Goal: Information Seeking & Learning: Check status

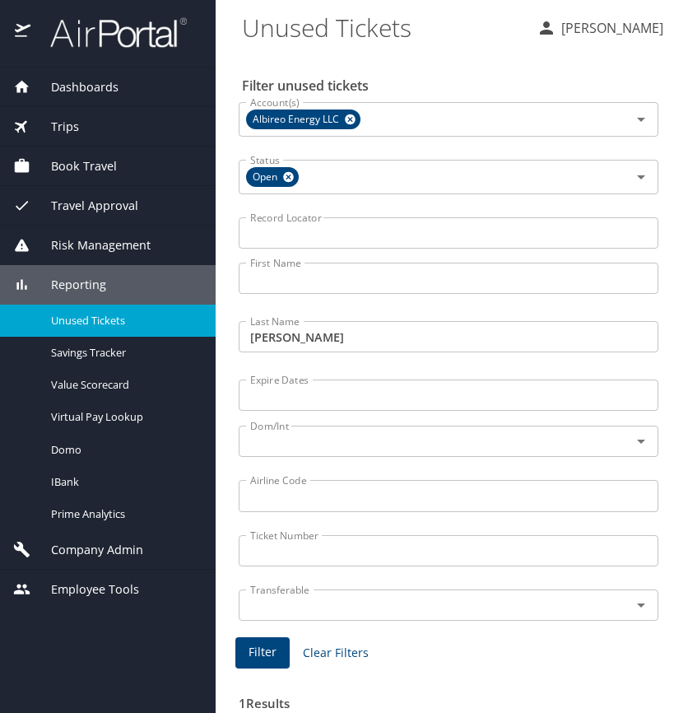
click at [111, 89] on span "Dashboards" at bounding box center [74, 87] width 88 height 18
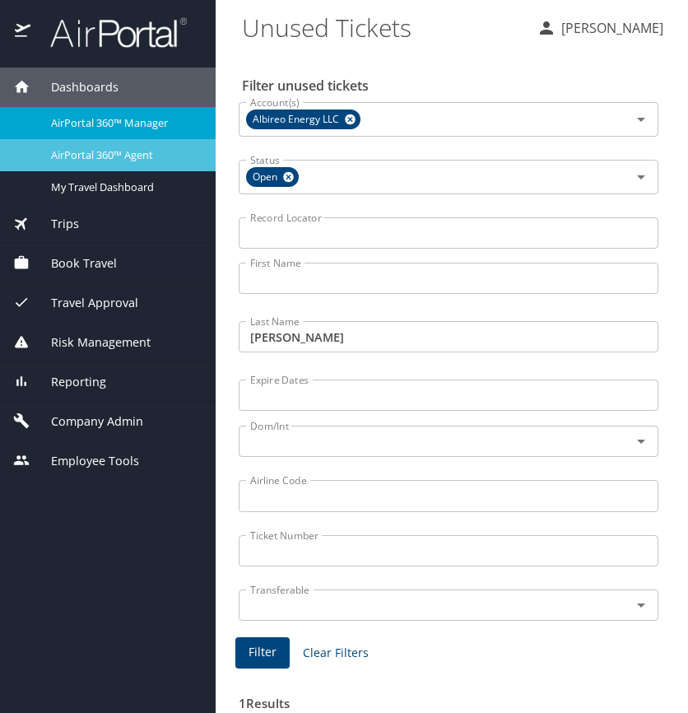
click at [135, 155] on span "AirPortal 360™ Agent" at bounding box center [123, 155] width 145 height 16
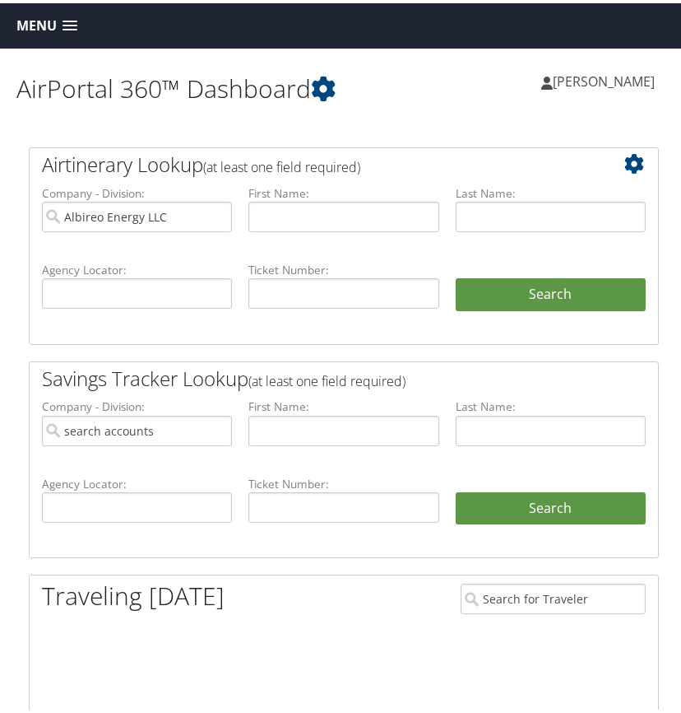
type input "Albireo Energy LLC"
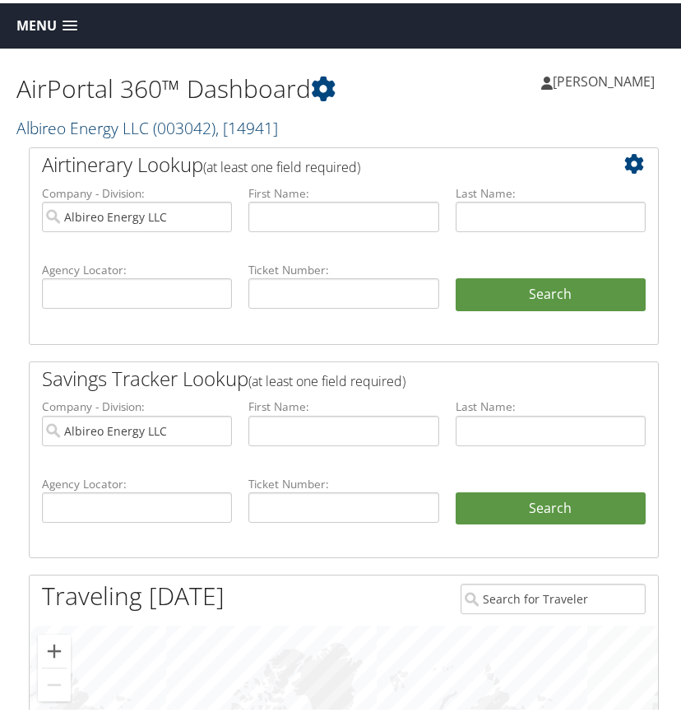
click at [128, 123] on link "Albireo Energy LLC ( 003042 ) , [ 14941 ]" at bounding box center [147, 125] width 262 height 22
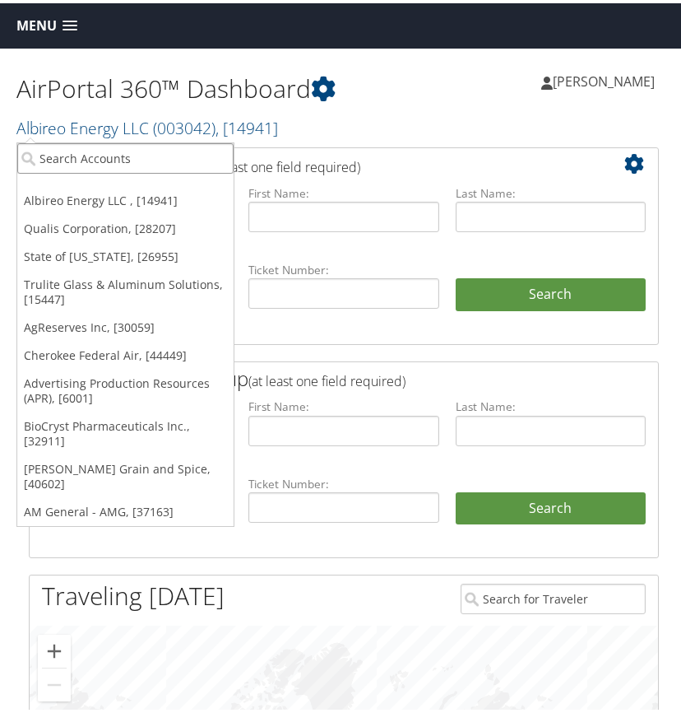
click at [90, 152] on input "search" at bounding box center [125, 155] width 216 height 30
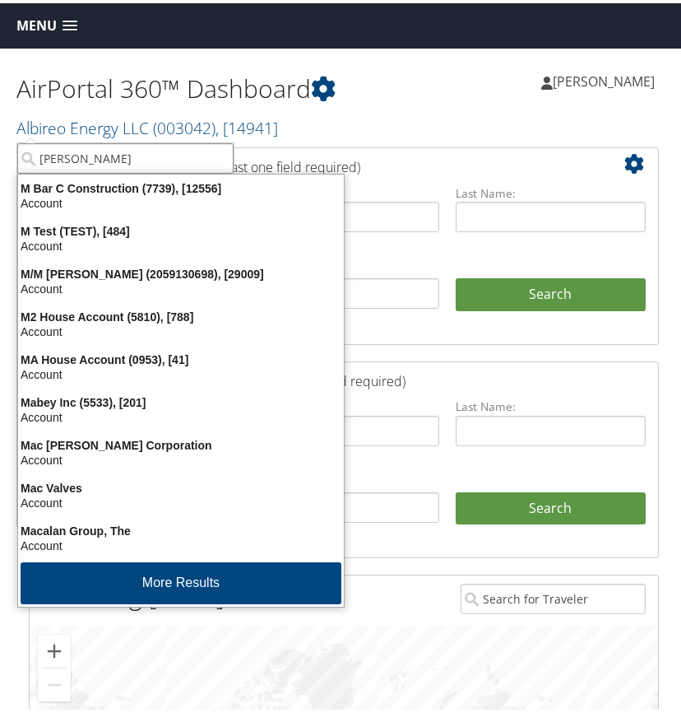
type input "mcalpine"
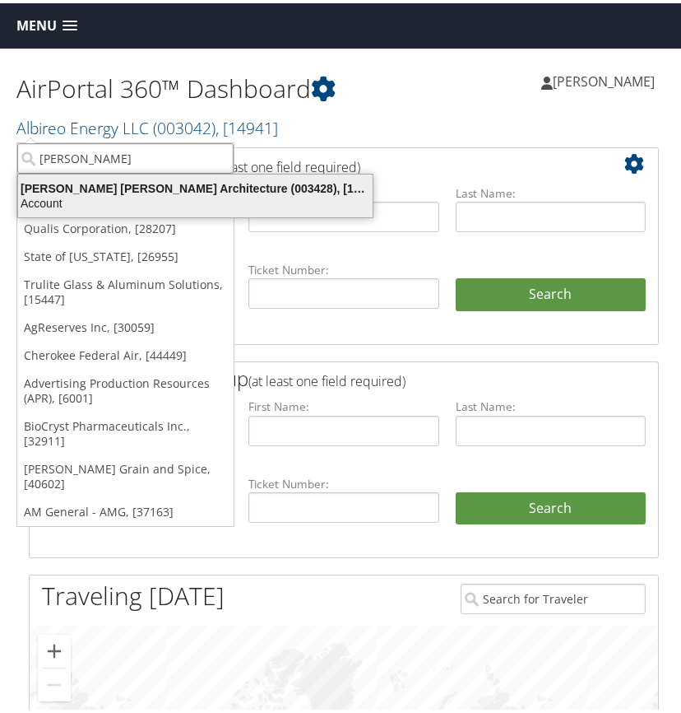
click at [90, 184] on div "McAlpine Tankersley Architecture (003428), [15069]" at bounding box center [195, 185] width 374 height 15
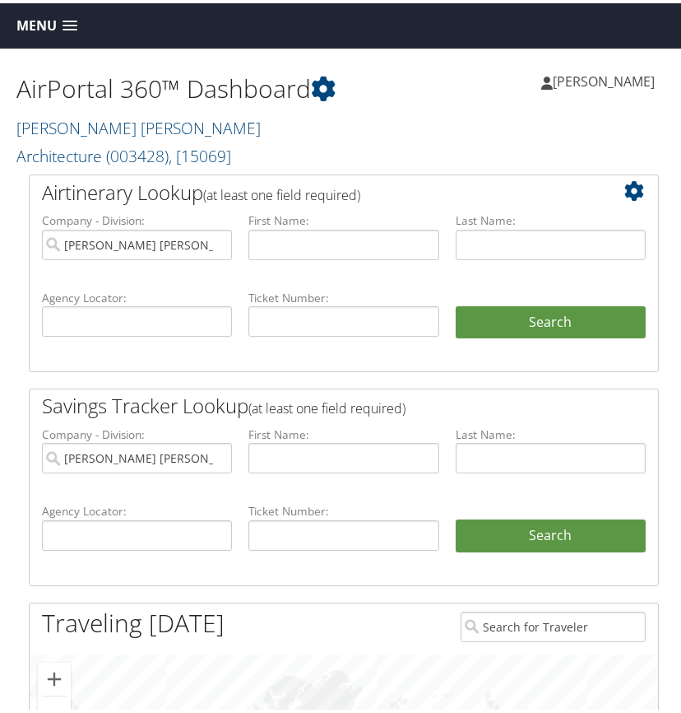
click at [72, 20] on span at bounding box center [70, 23] width 15 height 12
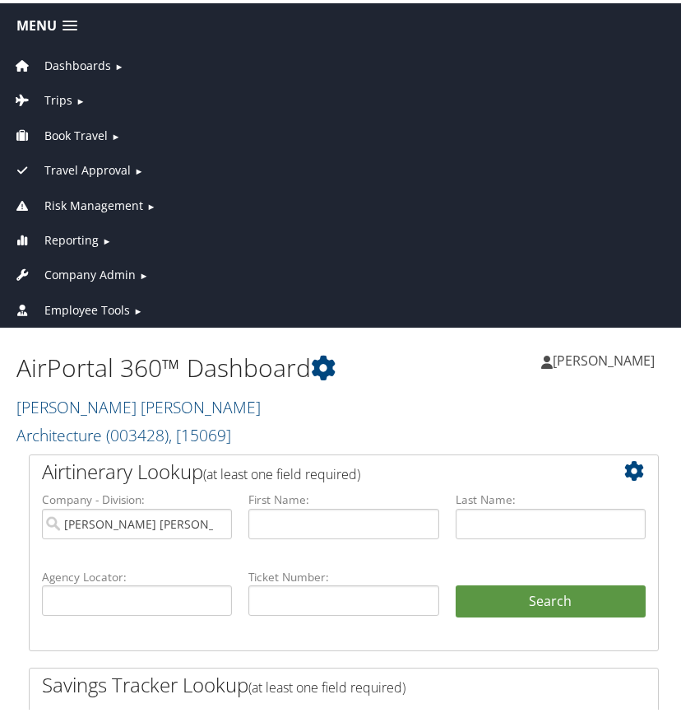
click at [72, 236] on span "Reporting" at bounding box center [71, 237] width 54 height 18
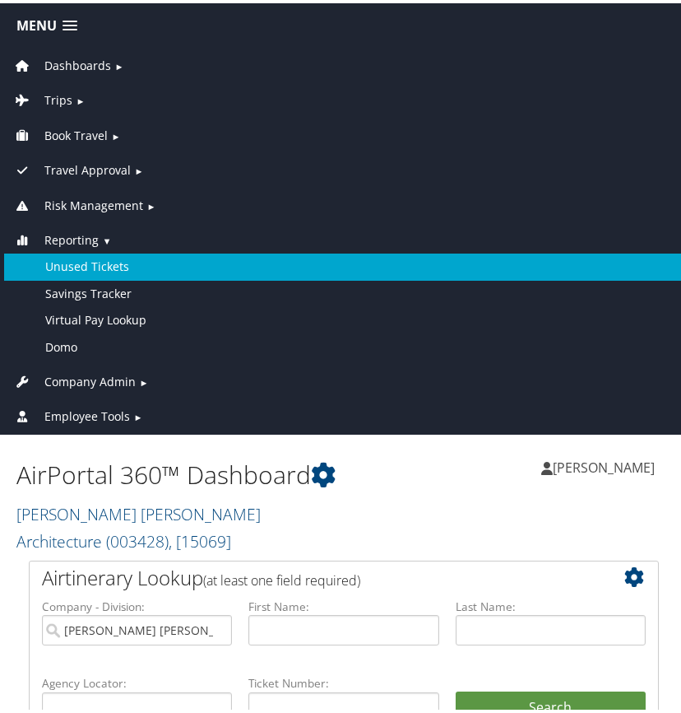
click at [79, 260] on link "Unused Tickets" at bounding box center [344, 263] width 680 height 26
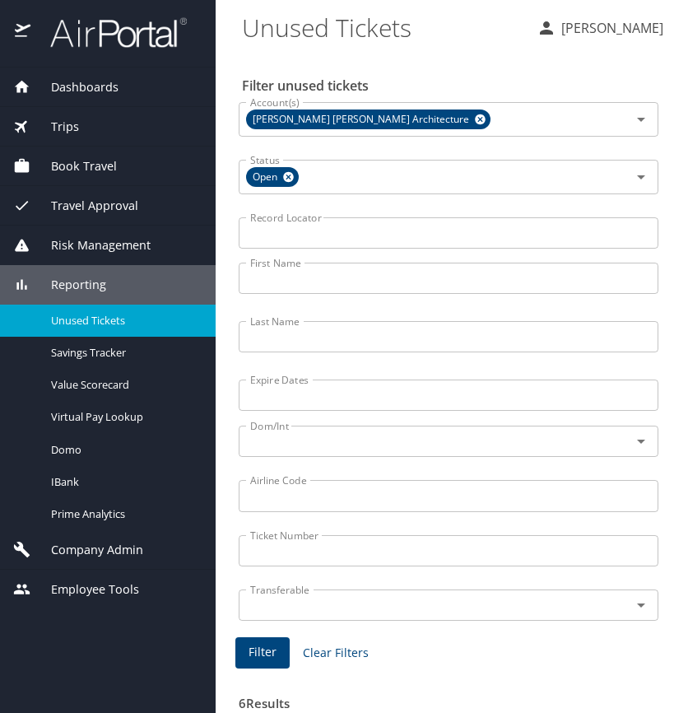
click at [292, 337] on input "Last Name" at bounding box center [449, 336] width 420 height 31
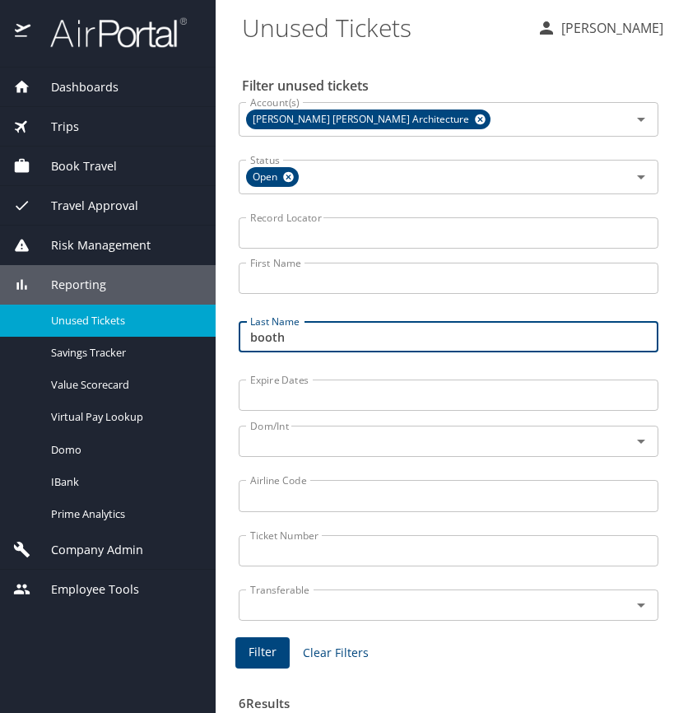
type input "booth"
click at [277, 650] on button "Filter" at bounding box center [262, 653] width 54 height 32
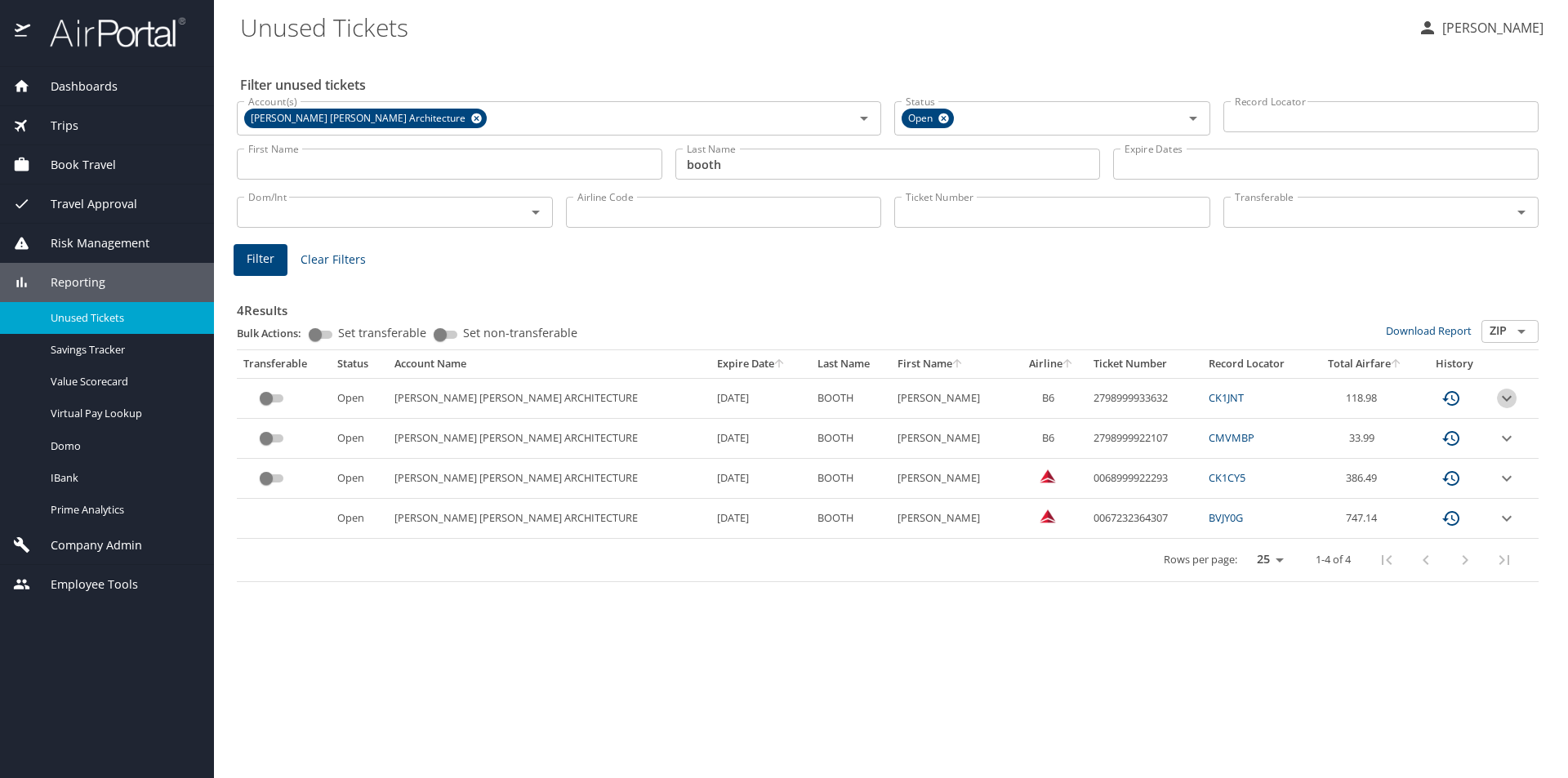
click at [682, 394] on icon "expand row" at bounding box center [1506, 399] width 20 height 20
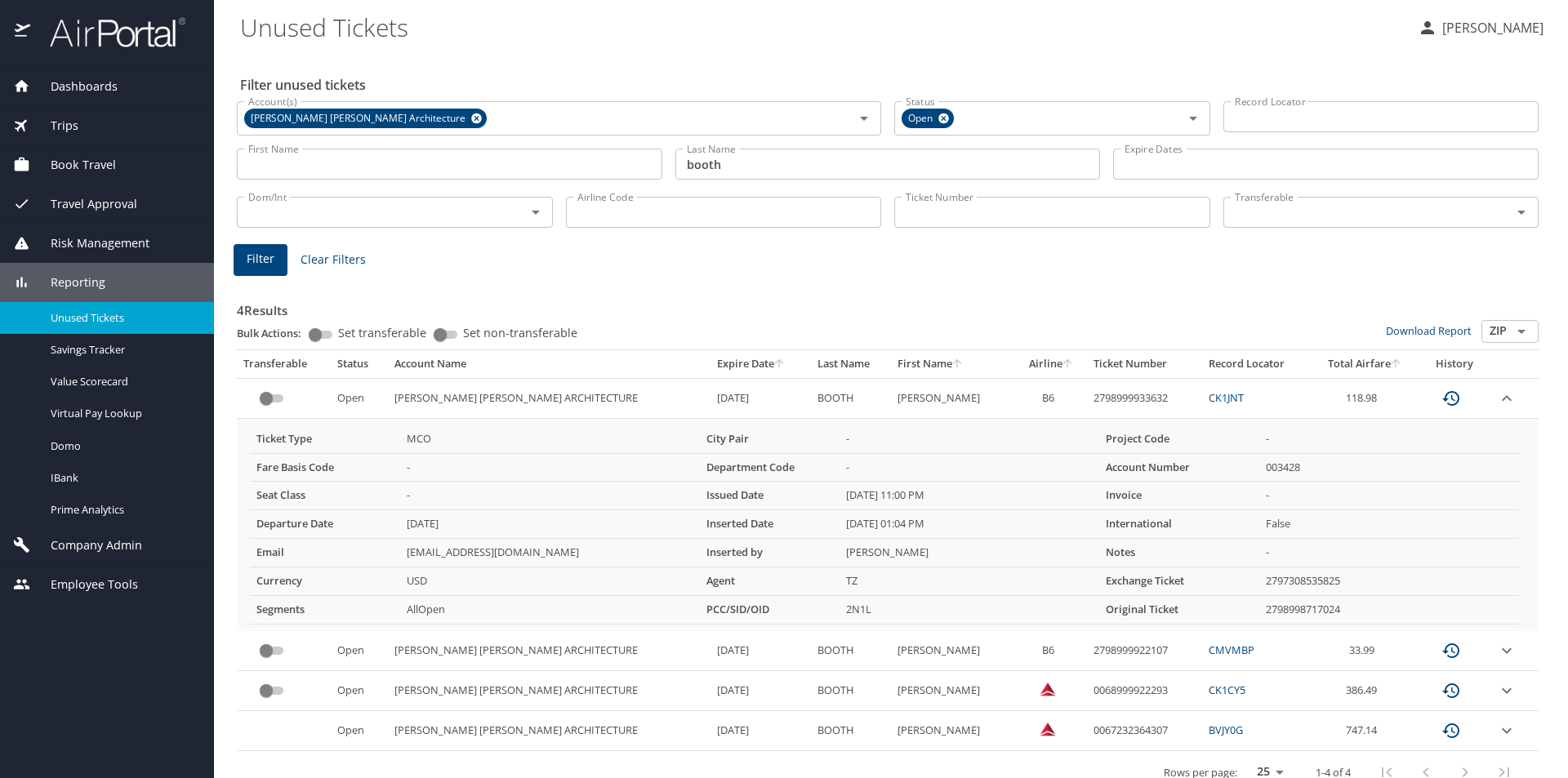
click at [682, 398] on icon "expand row" at bounding box center [1506, 398] width 10 height 6
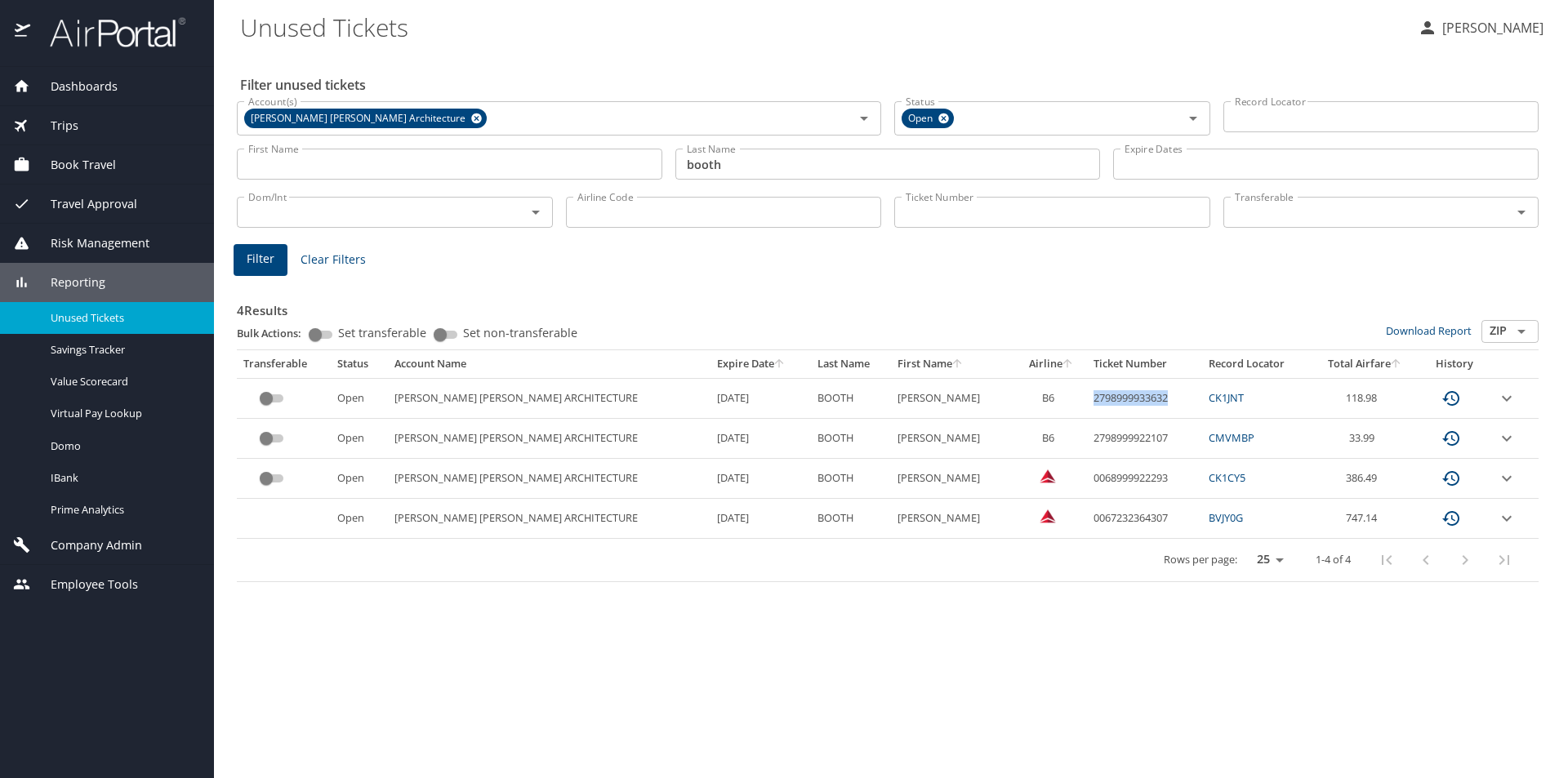
drag, startPoint x: 1146, startPoint y: 399, endPoint x: 1068, endPoint y: 408, distance: 78.5
click at [682, 409] on td "2798999933632" at bounding box center [1144, 398] width 115 height 40
copy td "2798999933632"
click at [682, 399] on icon "expand row" at bounding box center [1506, 399] width 20 height 20
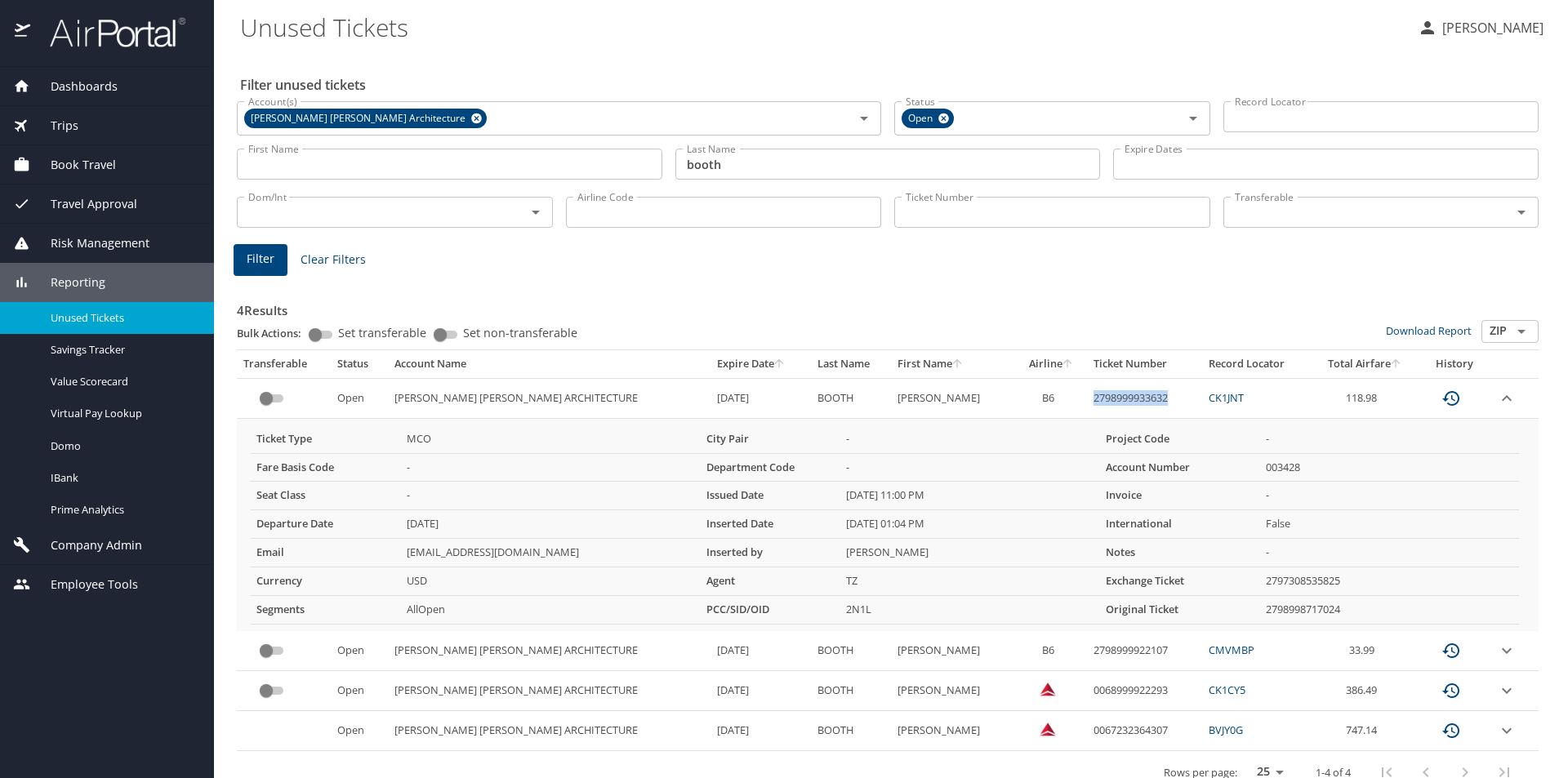
click at [682, 395] on icon "expand row" at bounding box center [1506, 399] width 20 height 20
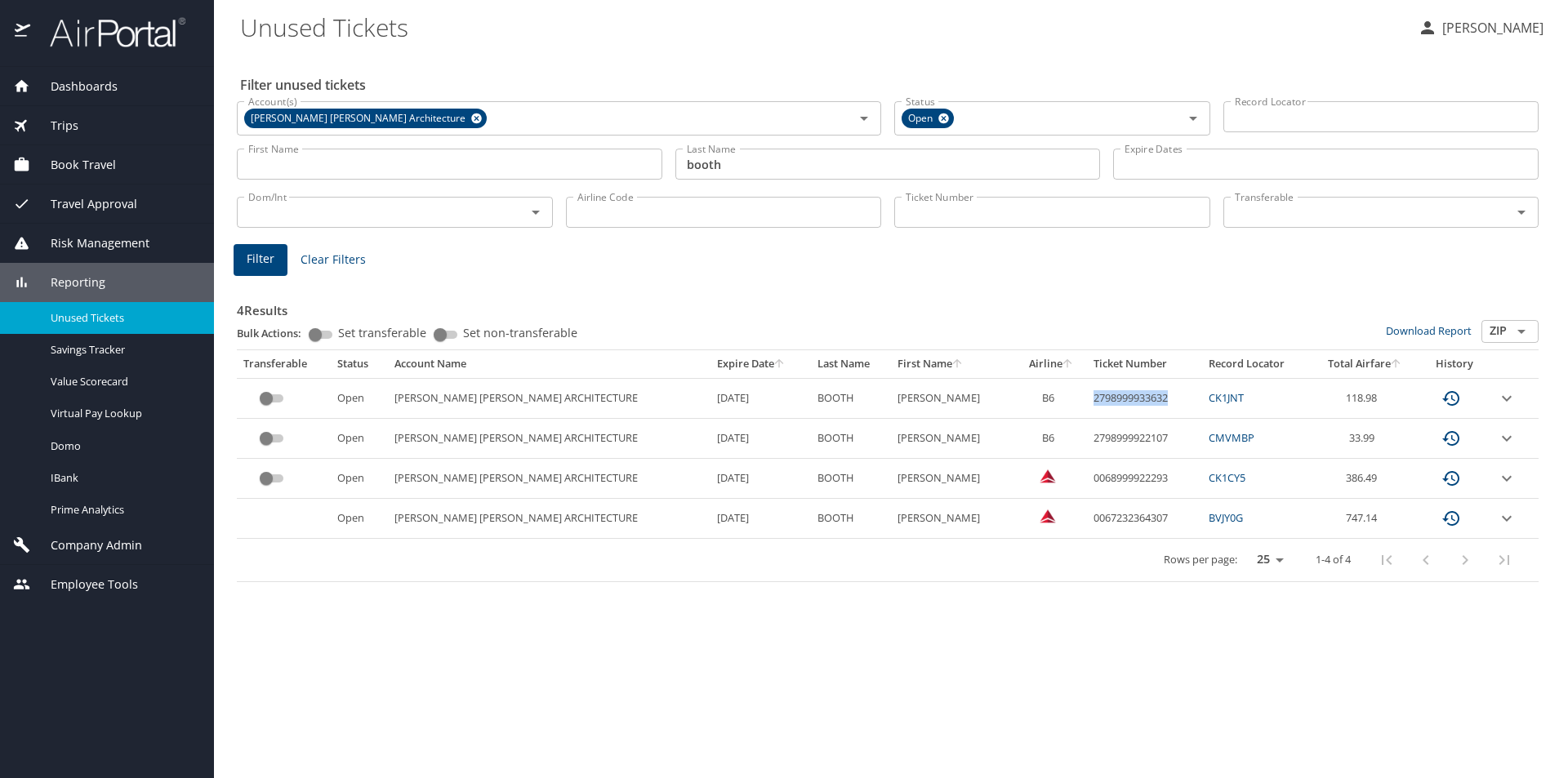
click at [107, 82] on span "Dashboards" at bounding box center [73, 86] width 87 height 18
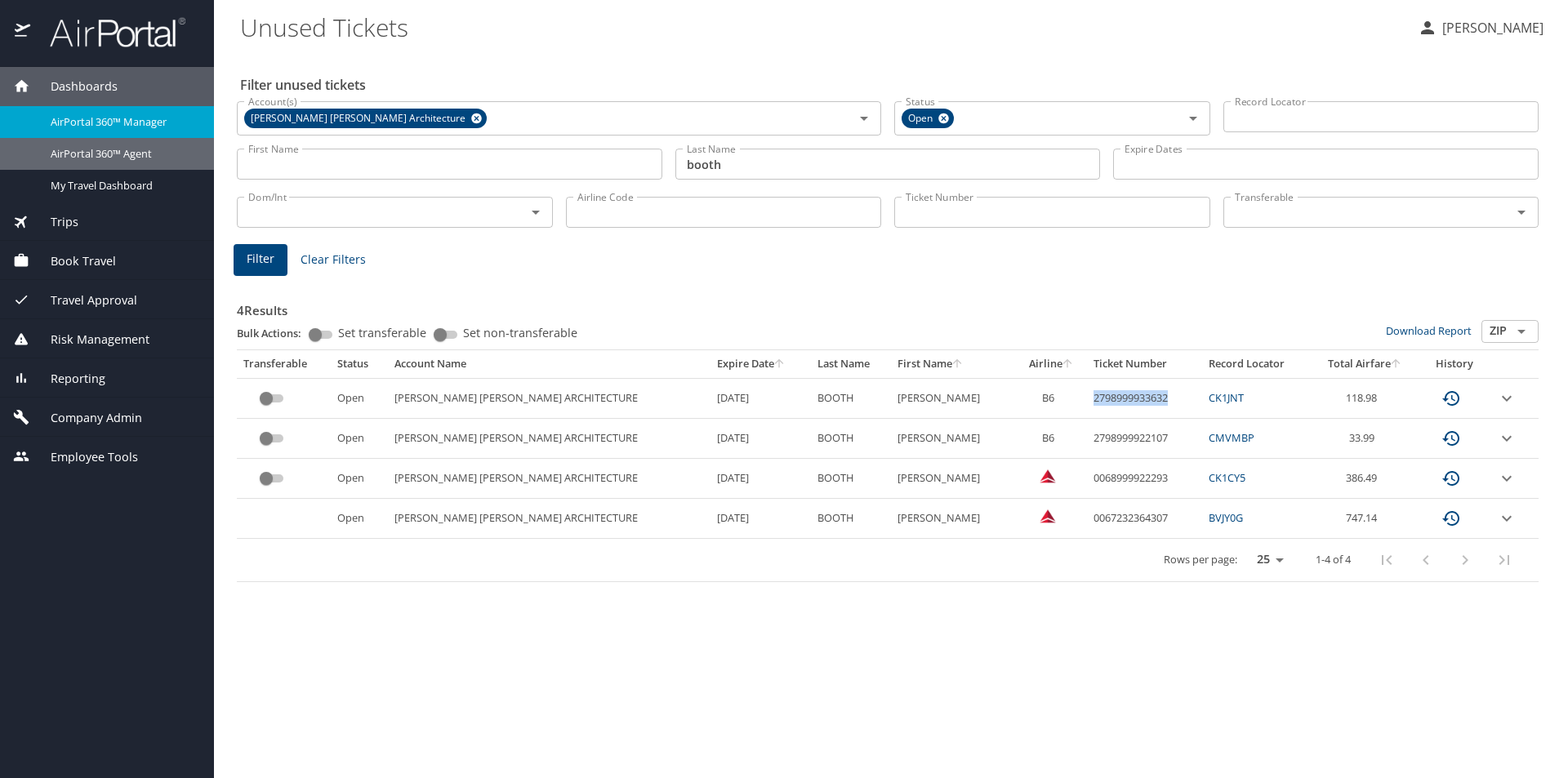
drag, startPoint x: 140, startPoint y: 153, endPoint x: 275, endPoint y: 51, distance: 169.2
click at [141, 154] on span "AirPortal 360™ Agent" at bounding box center [122, 154] width 144 height 16
